Goal: Information Seeking & Learning: Check status

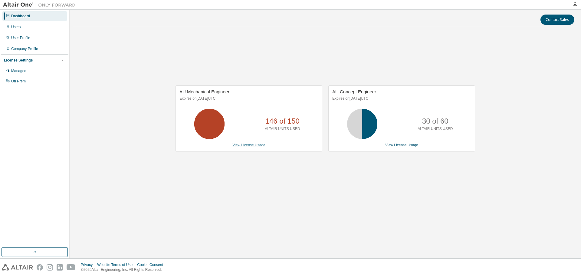
click at [241, 146] on link "View License Usage" at bounding box center [248, 145] width 33 height 4
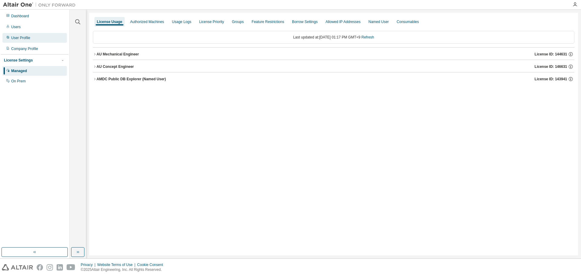
click at [20, 40] on div "User Profile" at bounding box center [20, 37] width 19 height 5
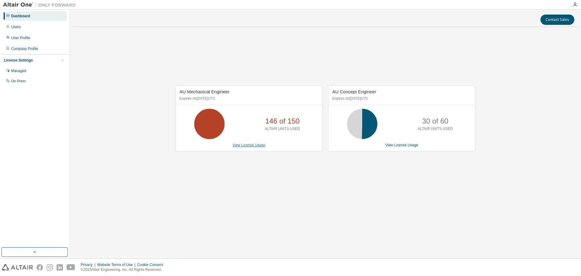
click at [256, 146] on link "View License Usage" at bounding box center [248, 145] width 33 height 4
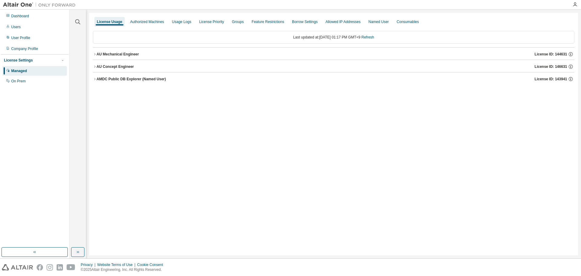
click at [94, 53] on icon "button" at bounding box center [95, 54] width 4 height 4
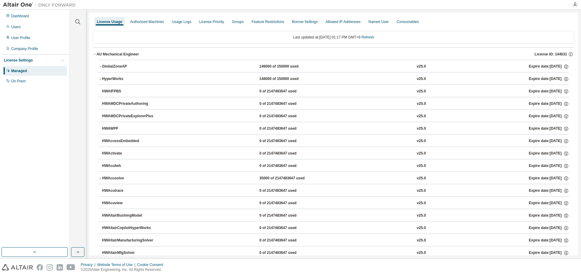
click at [101, 78] on icon "button" at bounding box center [100, 79] width 4 height 4
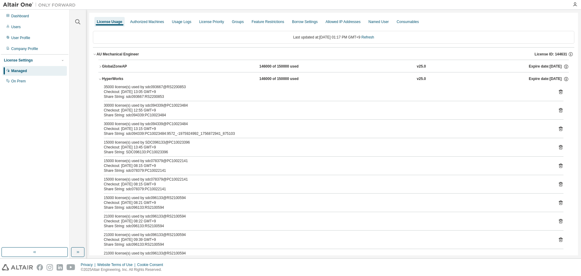
click at [560, 93] on icon at bounding box center [561, 92] width 2 height 2
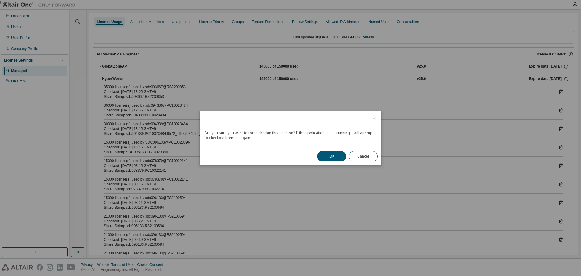
click at [371, 117] on div at bounding box center [374, 119] width 15 height 16
click at [375, 118] on icon "close" at bounding box center [374, 118] width 5 height 5
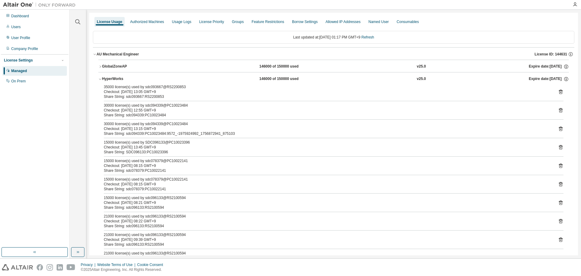
click at [560, 129] on icon at bounding box center [561, 129] width 2 height 2
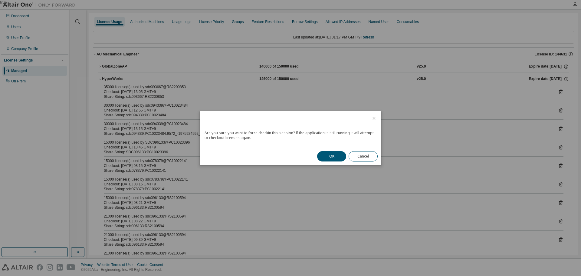
click at [373, 119] on icon "close" at bounding box center [374, 118] width 5 height 5
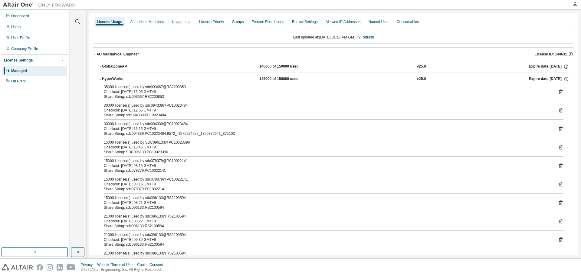
click at [559, 128] on icon at bounding box center [561, 129] width 4 height 5
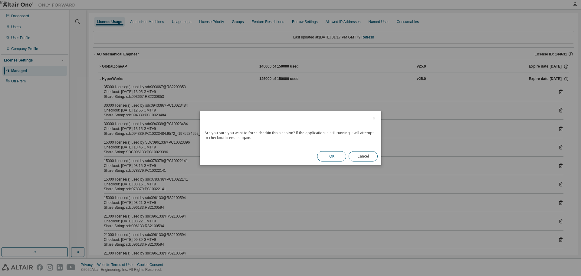
click at [332, 160] on button "OK" at bounding box center [331, 156] width 29 height 10
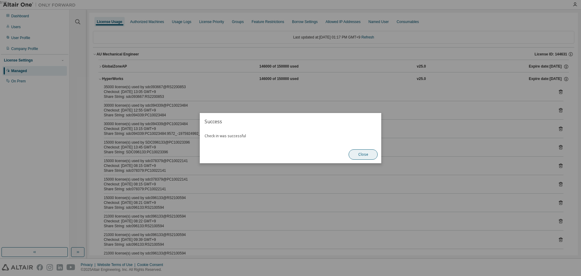
click at [365, 154] on button "Close" at bounding box center [363, 154] width 29 height 10
